Goal: Information Seeking & Learning: Learn about a topic

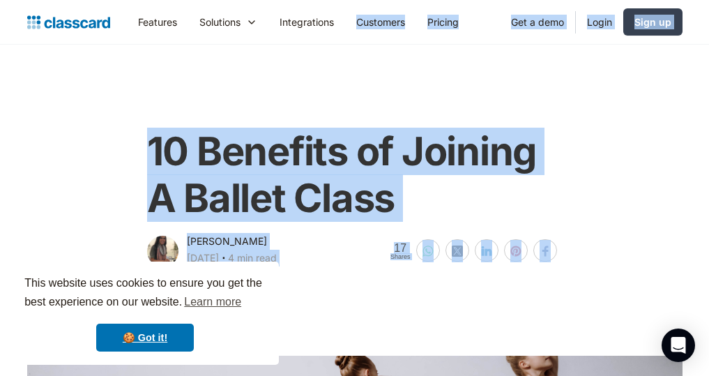
drag, startPoint x: 169, startPoint y: 174, endPoint x: 377, endPoint y: -43, distance: 300.7
click at [377, 0] on html "This website uses cookies to ensure you get the best experience on our website.…" at bounding box center [354, 188] width 709 height 376
click at [463, 116] on div "10 Benefits of Joining A Ballet Class" at bounding box center [354, 173] width 415 height 118
click at [499, 60] on main "10 Benefits of Joining A Ballet Class [PERSON_NAME] [DATE] ‧ 4 min read 17 Shar…" at bounding box center [354, 157] width 709 height 224
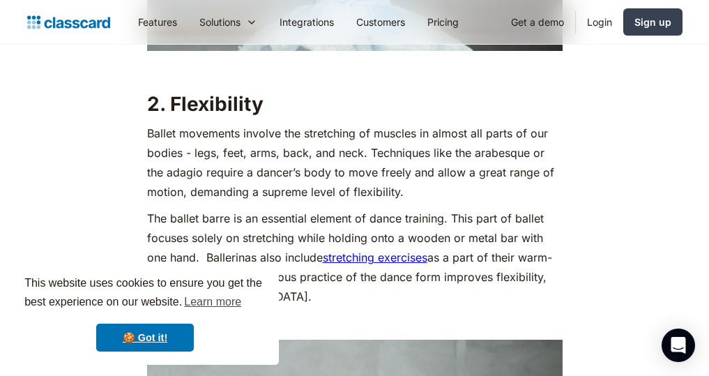
scroll to position [1721, 0]
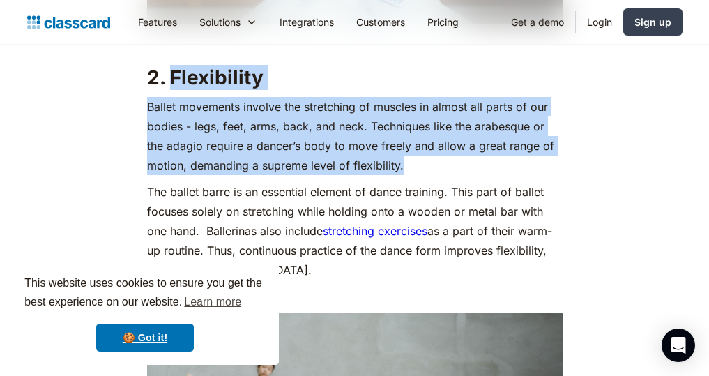
drag, startPoint x: 174, startPoint y: 78, endPoint x: 404, endPoint y: 164, distance: 245.7
copy div "Flexibility Ballet movements involve the stretching of muscles in almost all pa…"
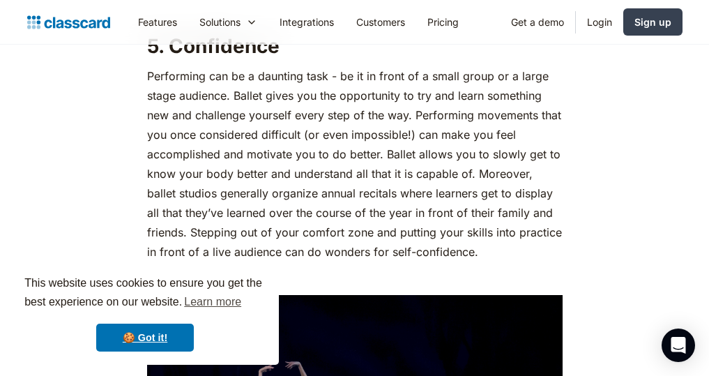
scroll to position [3132, 0]
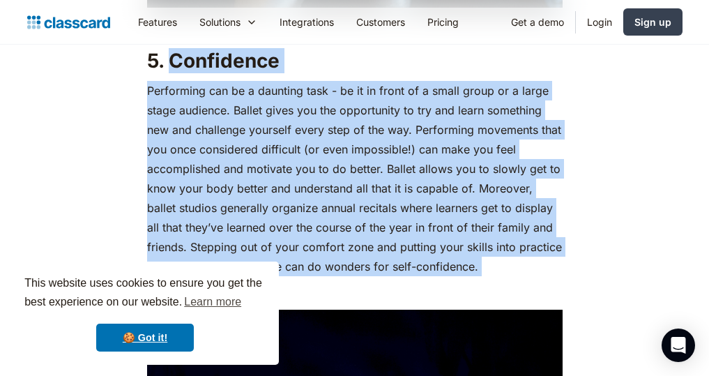
drag, startPoint x: 167, startPoint y: 63, endPoint x: 486, endPoint y: 279, distance: 385.0
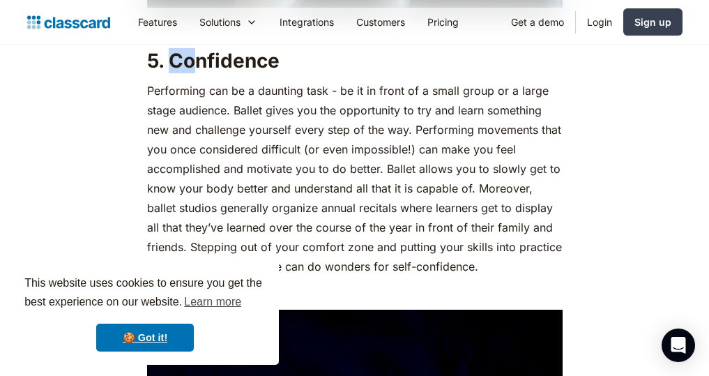
drag, startPoint x: 170, startPoint y: 59, endPoint x: 203, endPoint y: 65, distance: 33.9
click at [203, 65] on strong "5. Confidence" at bounding box center [213, 61] width 132 height 24
click at [206, 65] on strong "5. Confidence" at bounding box center [213, 61] width 132 height 24
click at [288, 54] on h2 "5. Confidence" at bounding box center [354, 60] width 415 height 25
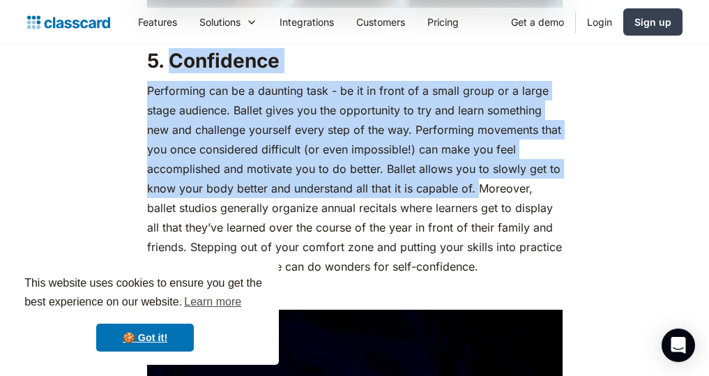
drag, startPoint x: 168, startPoint y: 62, endPoint x: 477, endPoint y: 192, distance: 334.8
copy div "Confidence Performing can be a daunting task - be it in front of a small group …"
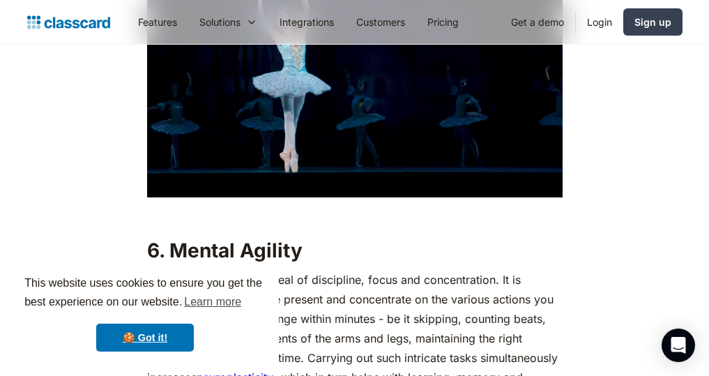
scroll to position [3435, 0]
